Goal: Task Accomplishment & Management: Manage account settings

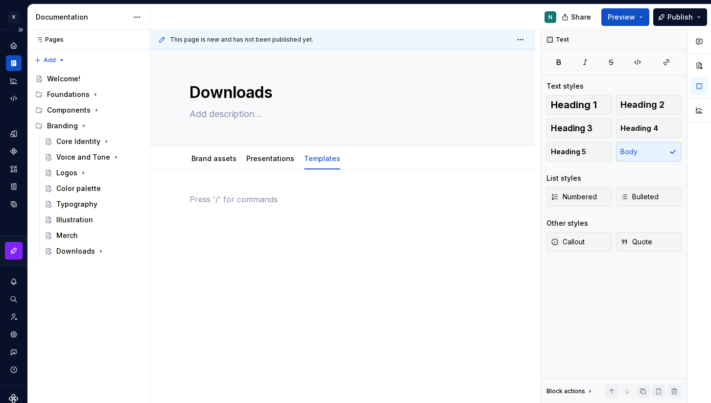
type textarea "*"
click at [14, 285] on div "Notifications" at bounding box center [14, 282] width 16 height 16
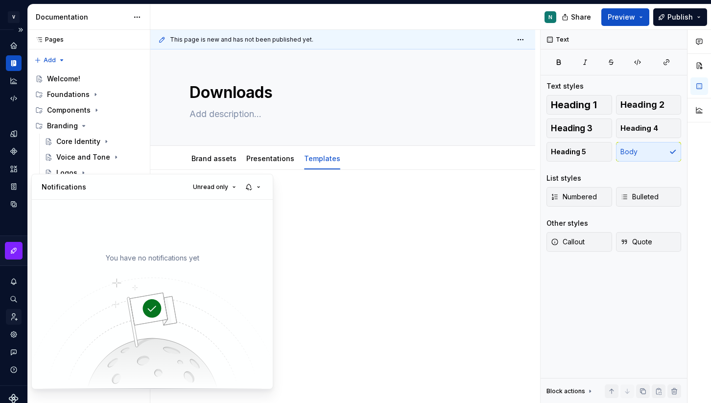
click at [13, 311] on html "V Kos N Design system data Documentation N Share Preview Publish Pages Pages Ad…" at bounding box center [355, 201] width 711 height 403
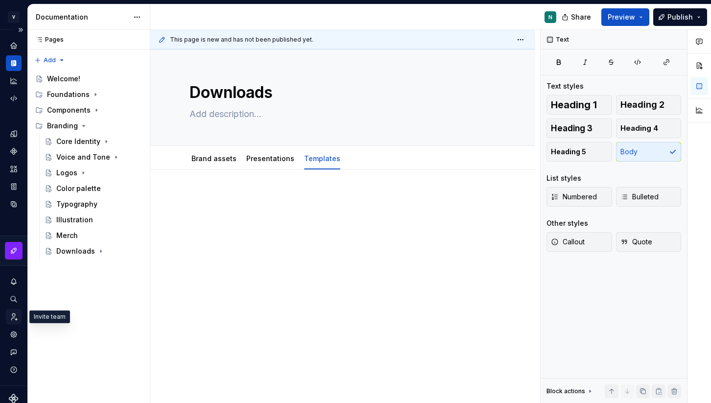
click at [13, 316] on icon "Invite team" at bounding box center [15, 316] width 6 height 7
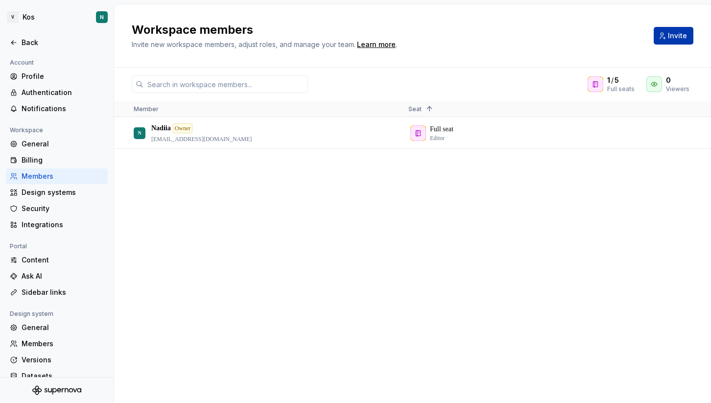
click at [679, 35] on span "Invite" at bounding box center [677, 36] width 19 height 10
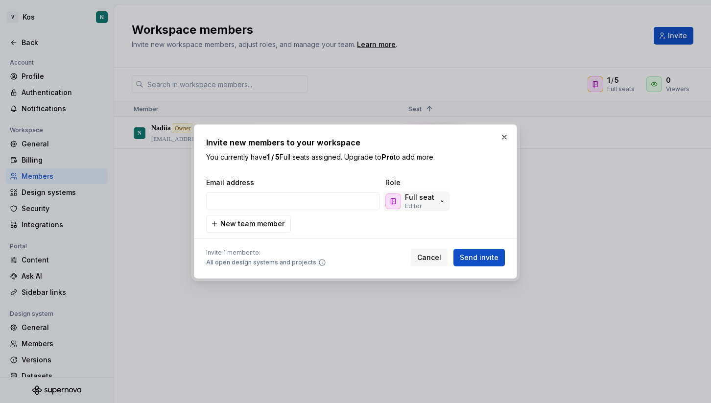
click at [435, 205] on div "Full seat Editor" at bounding box center [415, 201] width 61 height 18
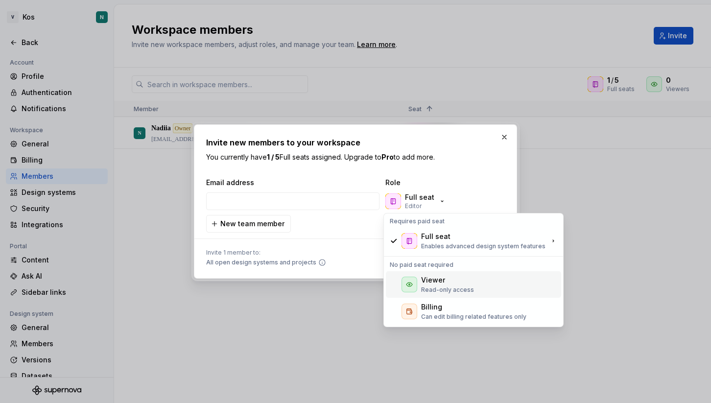
click at [472, 284] on div "Viewer Read-only access" at bounding box center [473, 284] width 175 height 26
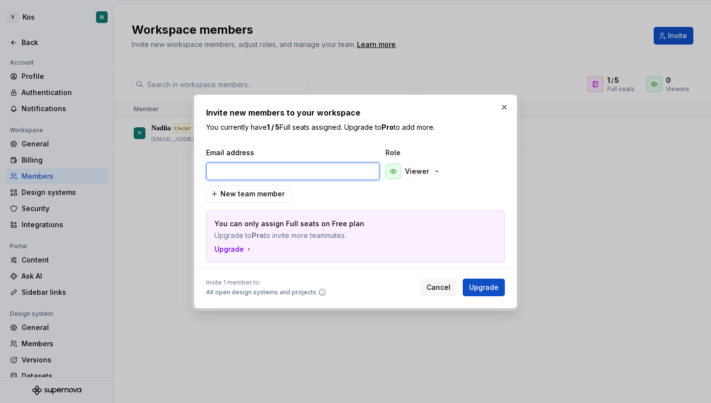
click at [299, 166] on input "email" at bounding box center [292, 172] width 173 height 18
click at [427, 168] on div "Viewer" at bounding box center [412, 171] width 55 height 16
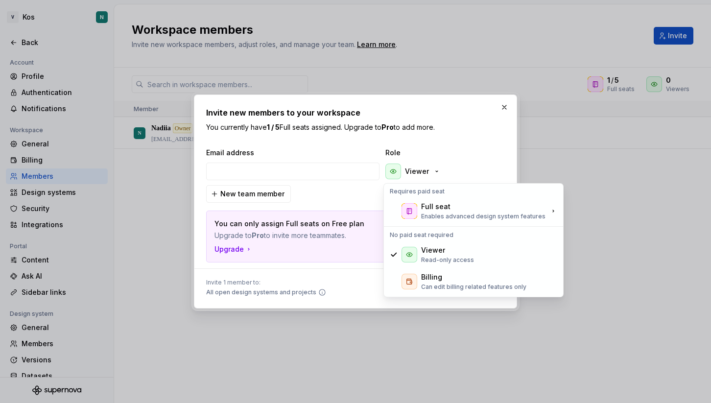
click at [468, 155] on span "Role" at bounding box center [434, 153] width 98 height 10
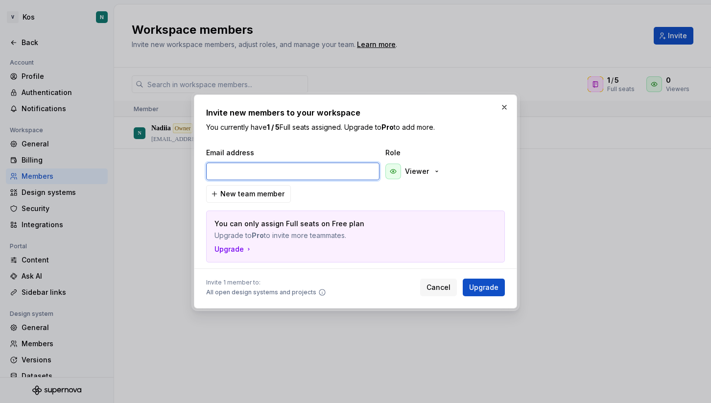
click at [298, 166] on input "email" at bounding box center [292, 172] width 173 height 18
type input "[EMAIL_ADDRESS][DOMAIN_NAME]"
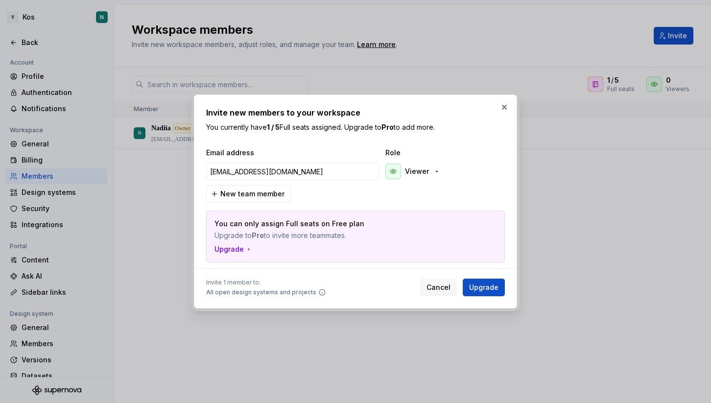
click at [476, 185] on div "Email address Role [EMAIL_ADDRESS][DOMAIN_NAME] Viewer New team member You can …" at bounding box center [355, 205] width 299 height 115
click at [412, 173] on p "Viewer" at bounding box center [417, 171] width 24 height 10
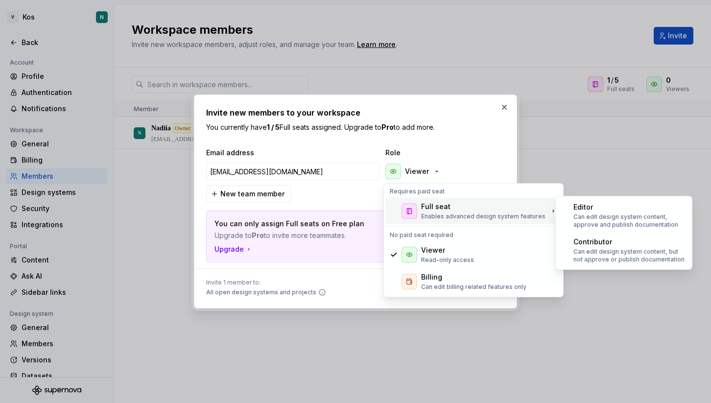
click at [425, 209] on div "Full seat" at bounding box center [435, 207] width 29 height 10
click at [634, 225] on p "Can edit design system content, approve and publish documentation" at bounding box center [629, 221] width 113 height 16
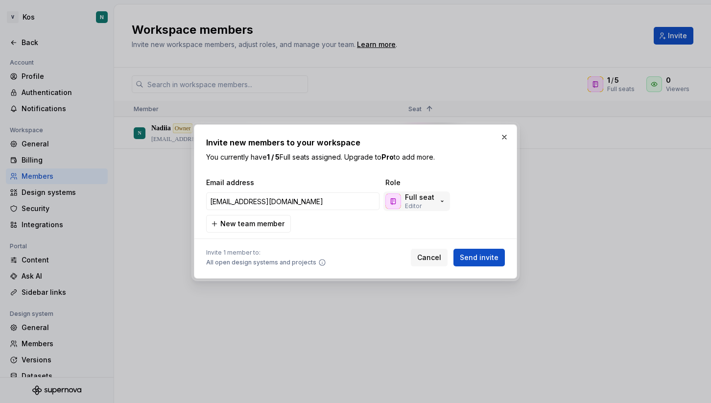
click at [418, 206] on p "Editor" at bounding box center [413, 206] width 17 height 8
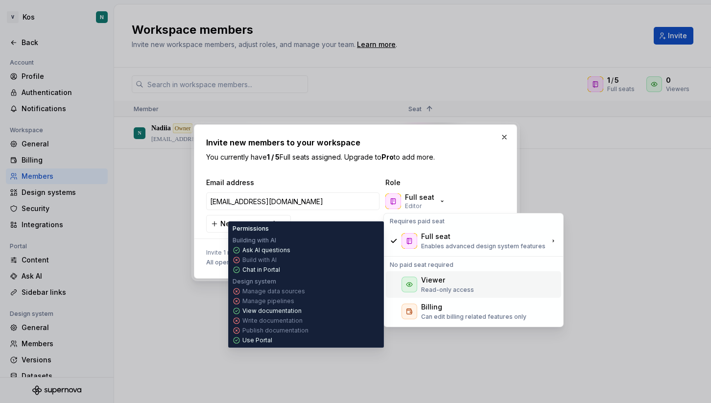
click at [437, 289] on p "Read-only access" at bounding box center [447, 290] width 53 height 8
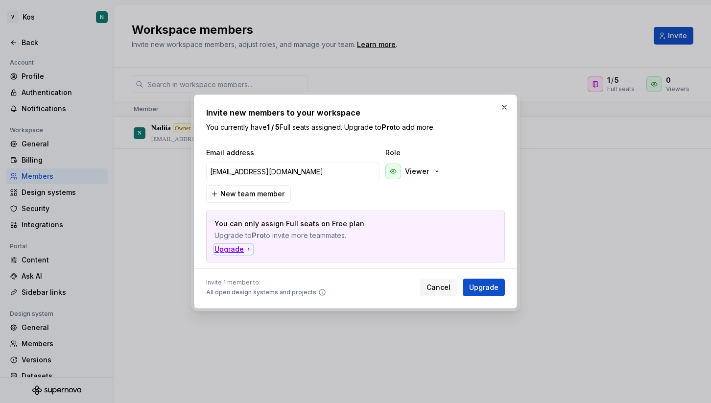
click at [234, 249] on div "Upgrade" at bounding box center [233, 249] width 38 height 10
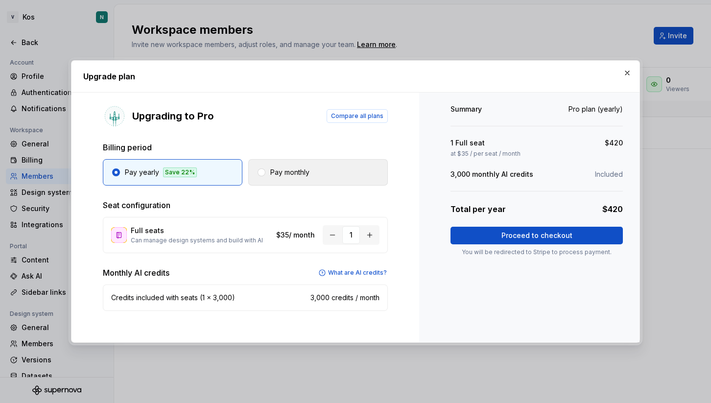
click at [293, 173] on p "Pay monthly" at bounding box center [289, 172] width 39 height 10
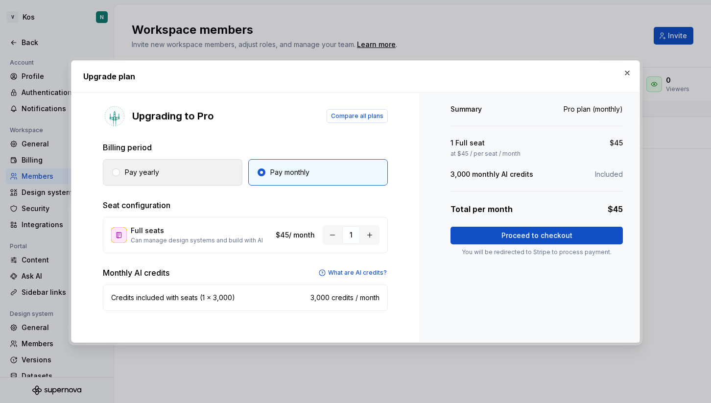
click at [190, 169] on button "Pay yearly" at bounding box center [173, 172] width 140 height 26
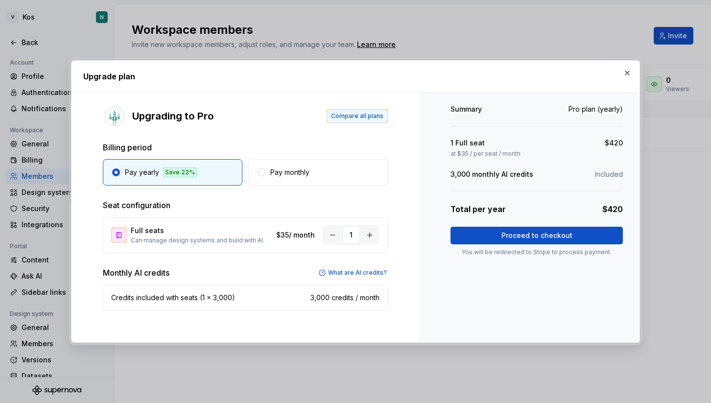
click at [349, 115] on span "Compare all plans" at bounding box center [357, 116] width 52 height 8
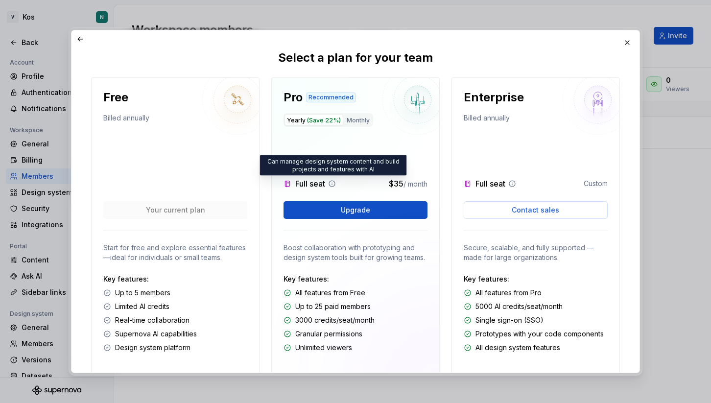
click at [333, 184] on icon at bounding box center [332, 184] width 6 height 6
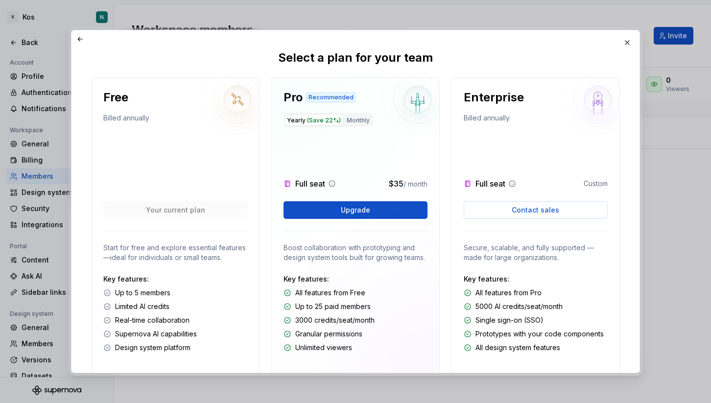
scroll to position [47, 0]
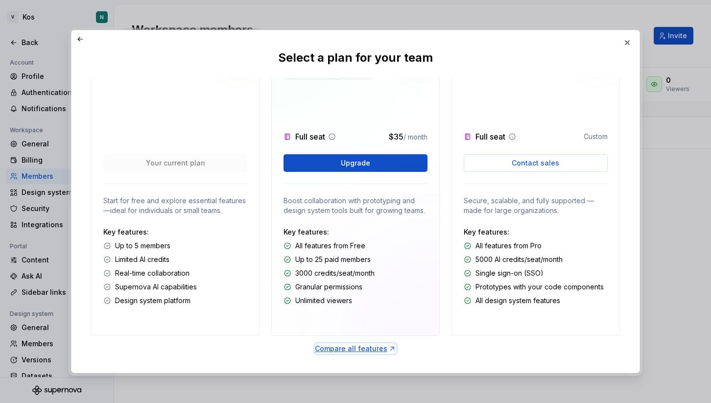
click at [348, 349] on div "Compare all features" at bounding box center [355, 349] width 81 height 10
click at [321, 166] on button "Upgrade" at bounding box center [355, 163] width 144 height 18
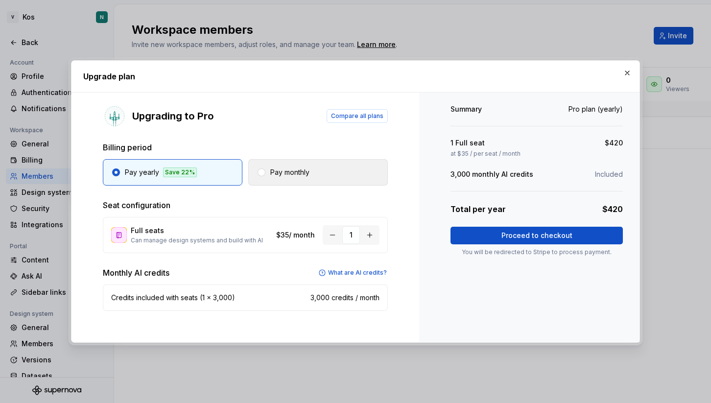
click at [303, 169] on p "Pay monthly" at bounding box center [289, 172] width 39 height 10
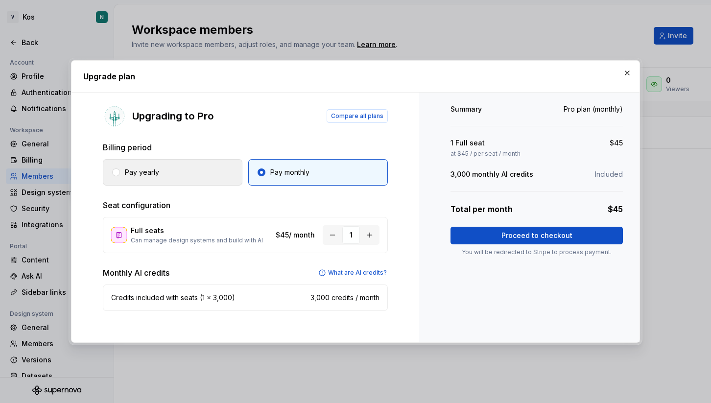
click at [197, 166] on button "Pay yearly" at bounding box center [173, 172] width 140 height 26
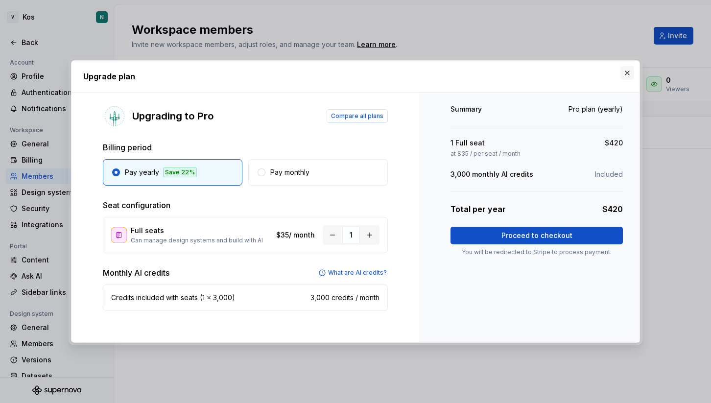
click at [627, 73] on button "button" at bounding box center [627, 73] width 14 height 14
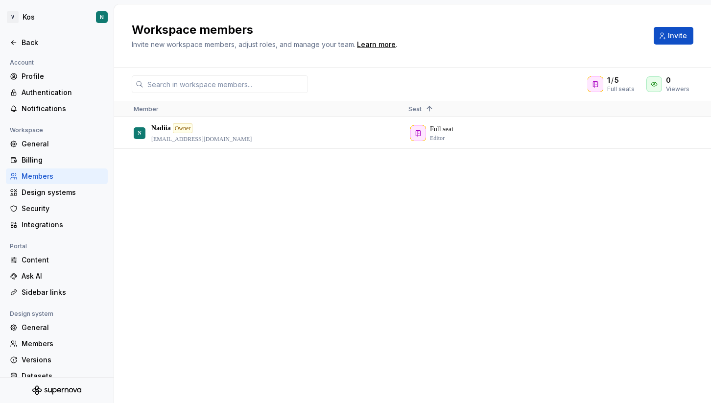
click at [456, 209] on div "N Nadiia Owner [EMAIL_ADDRESS][DOMAIN_NAME] Full seat Editor" at bounding box center [412, 259] width 597 height 285
click at [179, 196] on div "N Nadiia Owner [EMAIL_ADDRESS][DOMAIN_NAME] Full seat Editor" at bounding box center [412, 259] width 597 height 285
